Goal: Information Seeking & Learning: Find specific fact

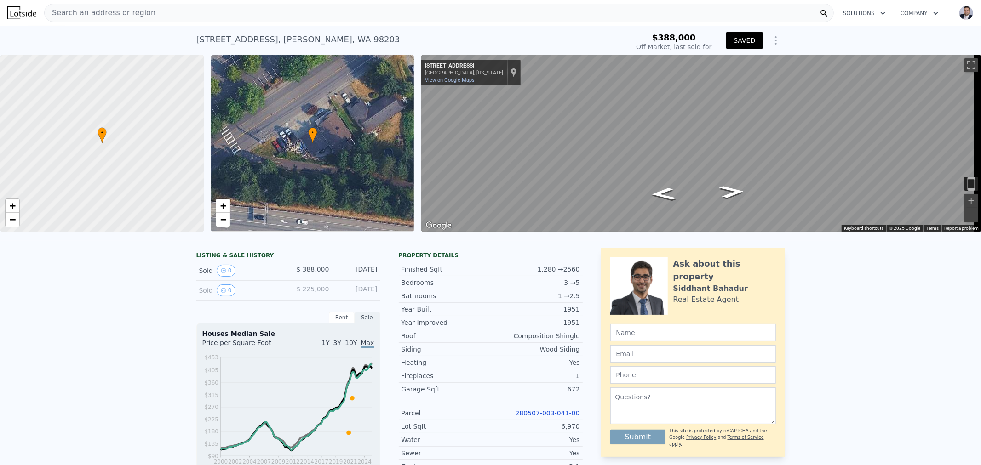
click at [169, 23] on div "Search an address or region Solutions Company Open main menu Open user menu" at bounding box center [490, 13] width 966 height 22
click at [58, 15] on span "Search an address or region" at bounding box center [100, 12] width 111 height 11
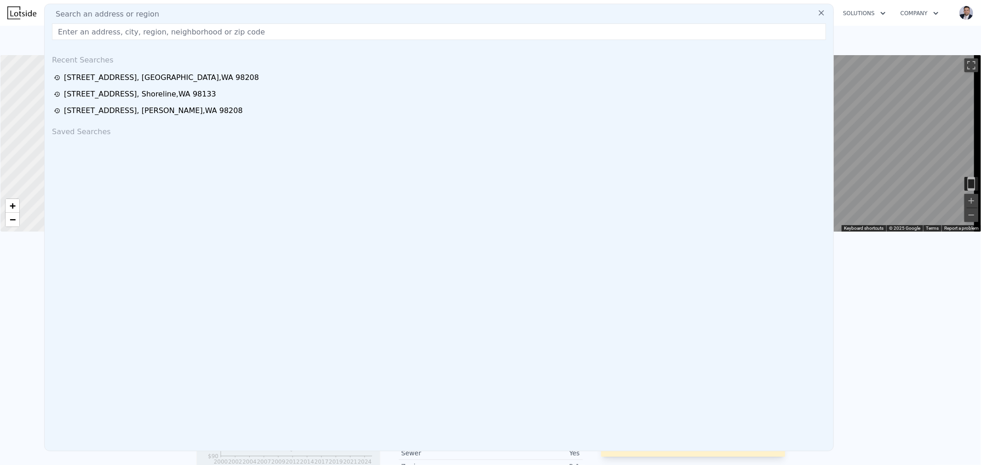
click at [74, 34] on input "text" at bounding box center [439, 31] width 774 height 17
type input "[STREET_ADDRESS]"
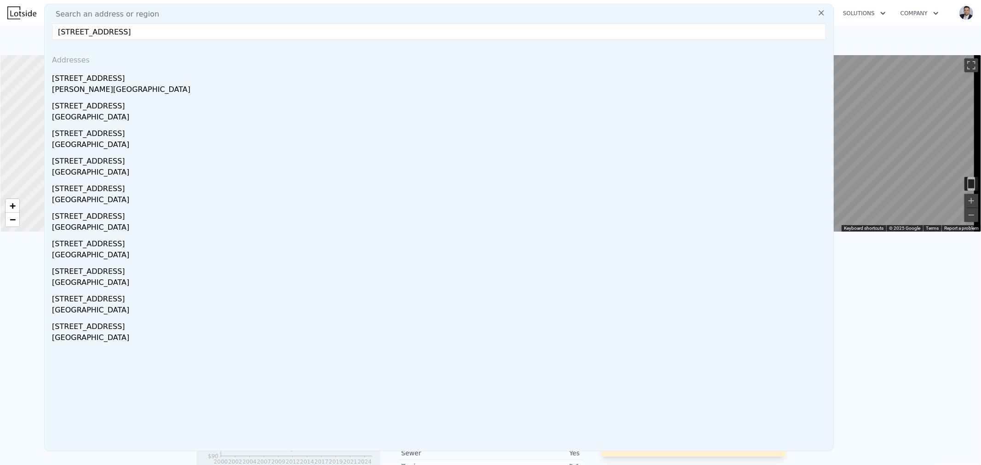
click at [586, 29] on input "[STREET_ADDRESS]" at bounding box center [439, 31] width 774 height 17
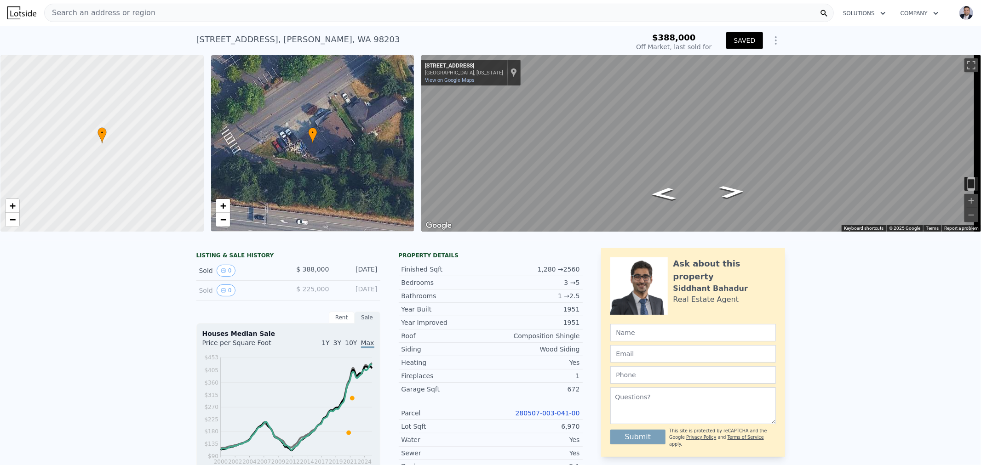
click at [892, 309] on div "LISTING & SALE HISTORY Sold 0 $ 388,000 [DATE] Sold 0 $ 225,000 [DATE] Rent Sal…" at bounding box center [490, 472] width 981 height 463
click at [165, 12] on div "Search an address or region" at bounding box center [438, 13] width 789 height 18
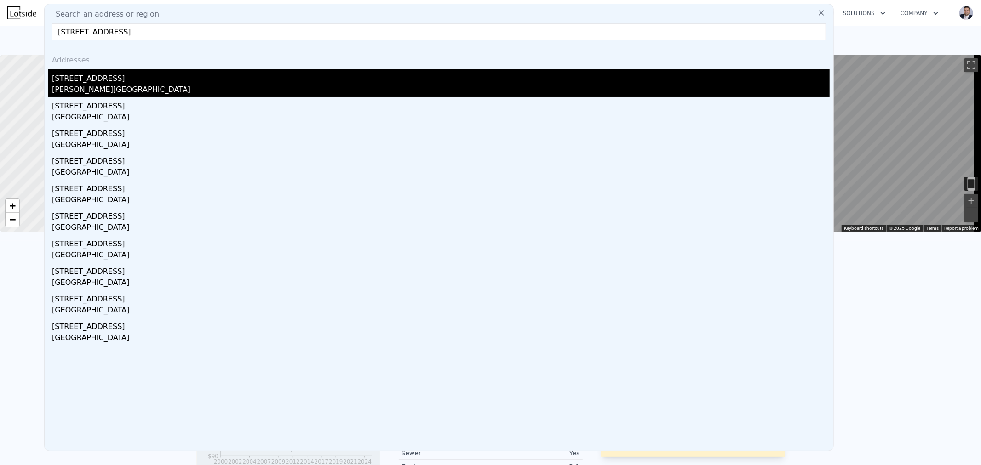
type input "[STREET_ADDRESS]"
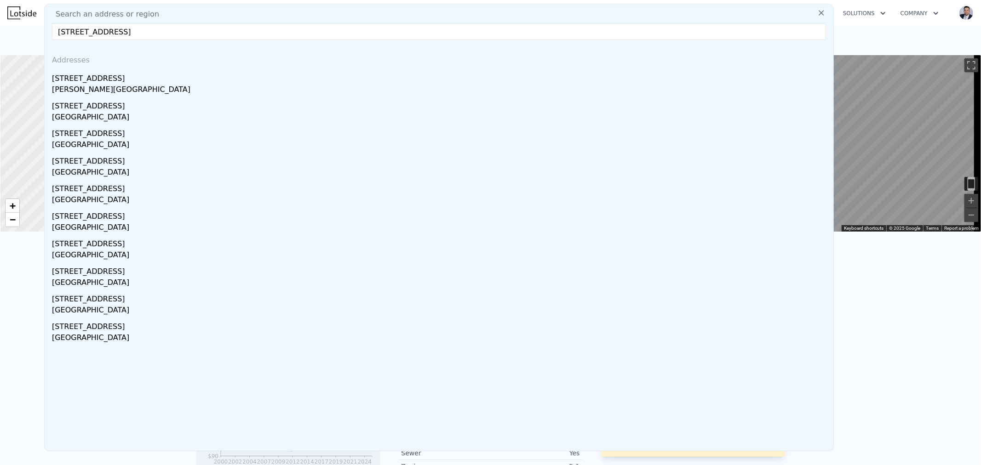
click at [88, 86] on div "[PERSON_NAME][GEOGRAPHIC_DATA]" at bounding box center [440, 90] width 777 height 13
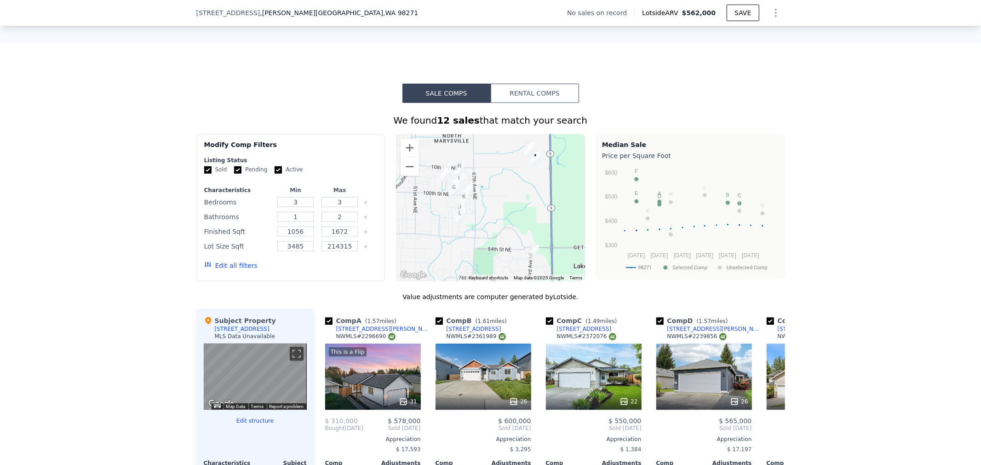
scroll to position [559, 0]
